Goal: Book appointment/travel/reservation

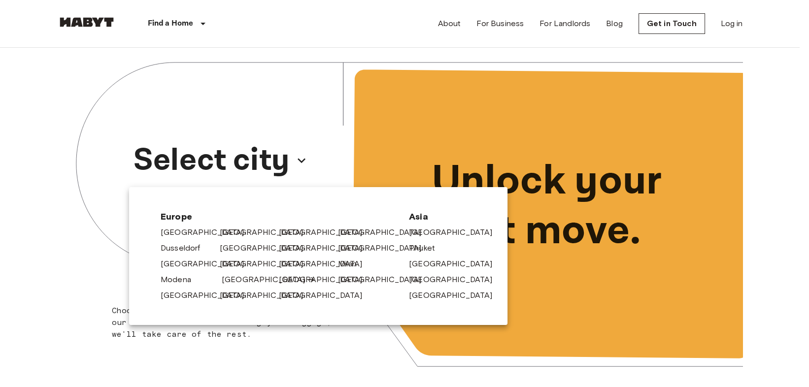
click at [233, 278] on link "[GEOGRAPHIC_DATA]" at bounding box center [269, 280] width 94 height 12
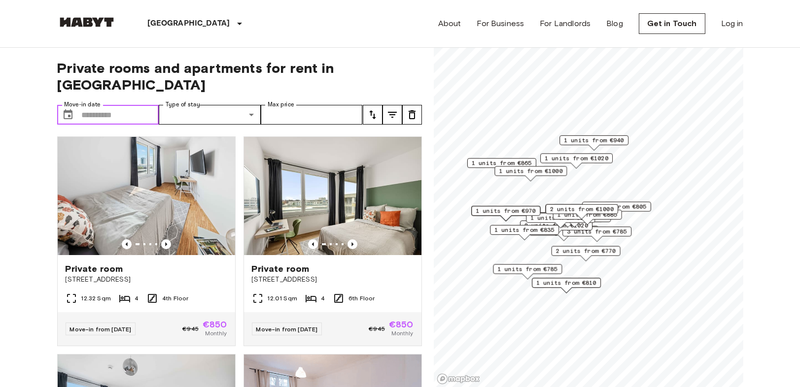
click at [151, 105] on input "Move-in date" at bounding box center [120, 115] width 77 height 20
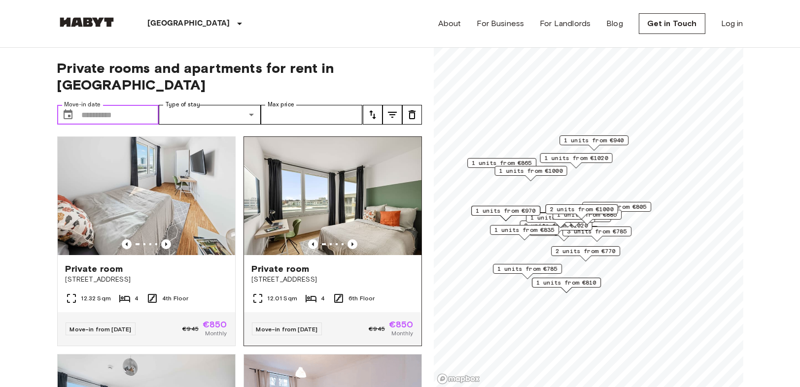
click at [352, 188] on img at bounding box center [332, 196] width 177 height 118
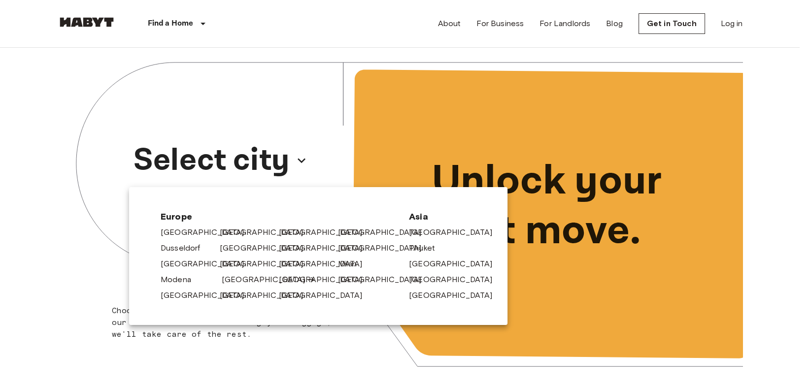
click at [226, 281] on link "[GEOGRAPHIC_DATA]" at bounding box center [269, 280] width 94 height 12
